Goal: Information Seeking & Learning: Learn about a topic

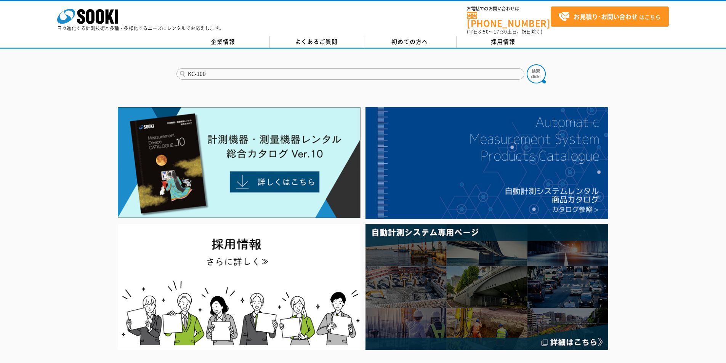
type input "KC-100"
click at [527, 64] on button at bounding box center [536, 73] width 19 height 19
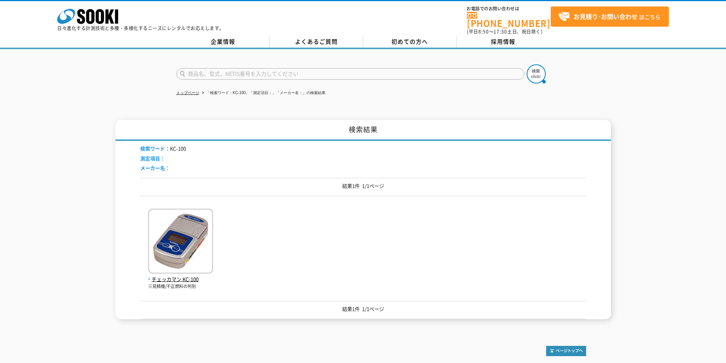
click at [146, 261] on div "チェッカマン KC-100 三晃精機/不正燃料の判別" at bounding box center [363, 246] width 446 height 88
click at [170, 252] on img at bounding box center [180, 242] width 65 height 67
